Goal: Navigation & Orientation: Find specific page/section

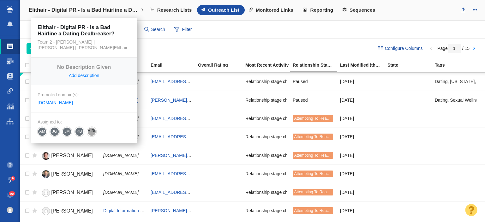
click at [71, 12] on h4 "Elithair - Digital PR - Is a Bad Hairline a Dating Dealbreaker?" at bounding box center [84, 10] width 111 height 6
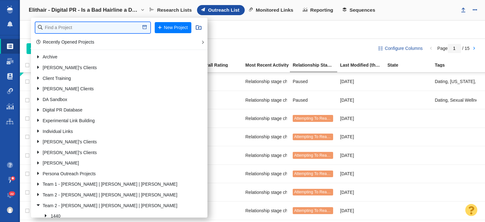
click at [63, 26] on input "text" at bounding box center [92, 27] width 115 height 11
type input "incogni"
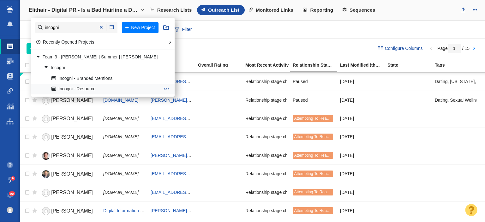
click at [70, 89] on link "Incogni - Resource" at bounding box center [106, 89] width 112 height 10
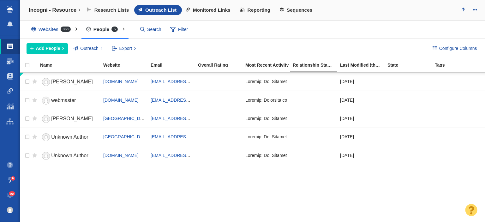
click at [64, 30] on span "363" at bounding box center [66, 29] width 10 height 5
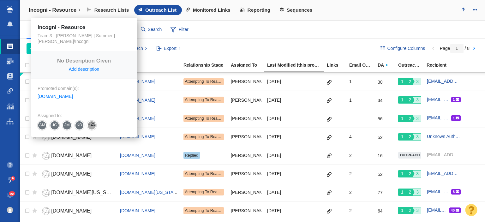
click at [65, 14] on link "Incogni - Resource" at bounding box center [54, 10] width 61 height 15
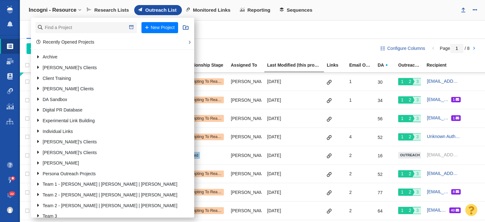
click at [252, 25] on div "Websites 363 All Websites Assigned To Me Recently Viewed Starred Outreach schol…" at bounding box center [252, 30] width 465 height 18
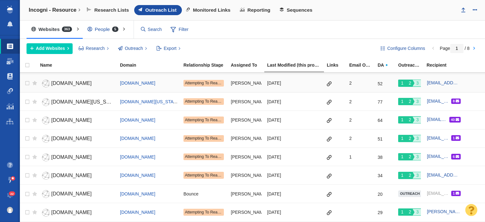
scroll to position [95, 0]
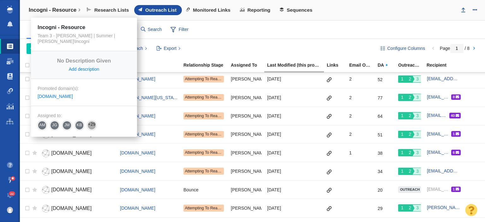
click at [62, 14] on link "Incogni - Resource" at bounding box center [54, 10] width 61 height 15
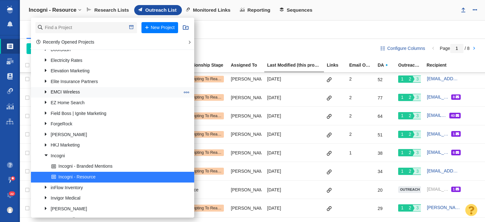
scroll to position [442, 0]
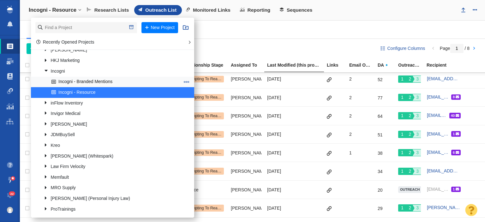
click at [87, 79] on link "Incogni - Branded Mentions" at bounding box center [115, 82] width 131 height 10
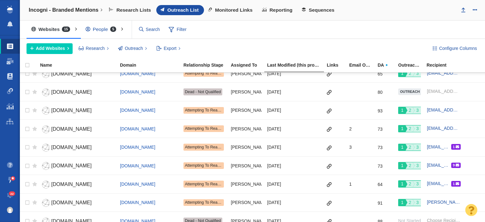
scroll to position [125, 0]
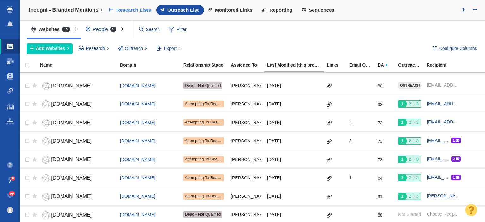
click at [135, 12] on span "Research Lists" at bounding box center [134, 10] width 35 height 6
click at [187, 11] on span "Outreach List" at bounding box center [182, 10] width 31 height 6
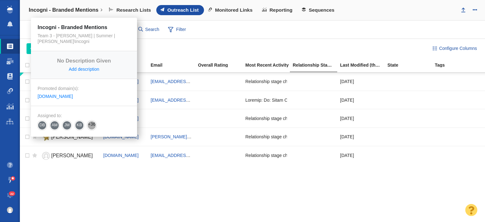
click at [89, 11] on h4 "Incogni - Branded Mentions" at bounding box center [64, 10] width 70 height 6
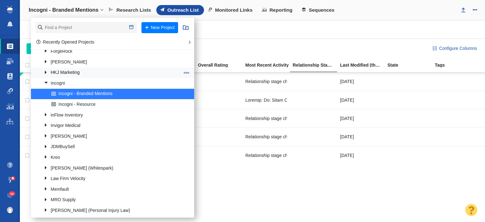
scroll to position [474, 0]
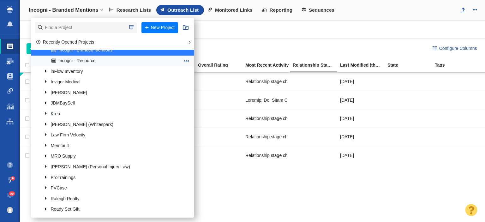
click at [97, 63] on link "Incogni - Resource" at bounding box center [115, 61] width 131 height 10
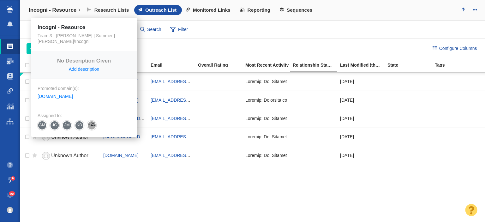
click at [72, 6] on link "Incogni - Resource" at bounding box center [54, 10] width 61 height 15
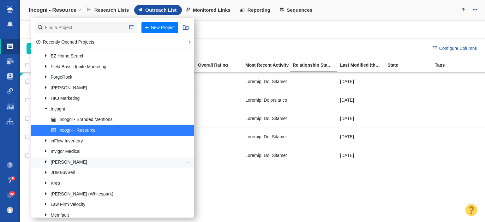
scroll to position [442, 0]
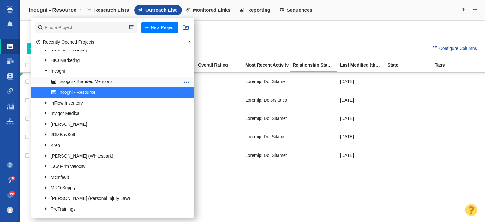
click at [84, 83] on link "Incogni - Branded Mentions" at bounding box center [115, 82] width 131 height 10
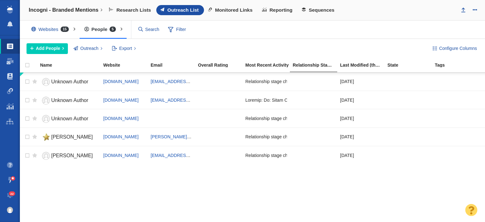
click at [51, 27] on div "Websites 15" at bounding box center [52, 29] width 50 height 15
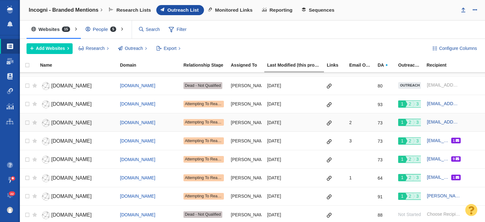
scroll to position [125, 0]
